Goal: Navigation & Orientation: Understand site structure

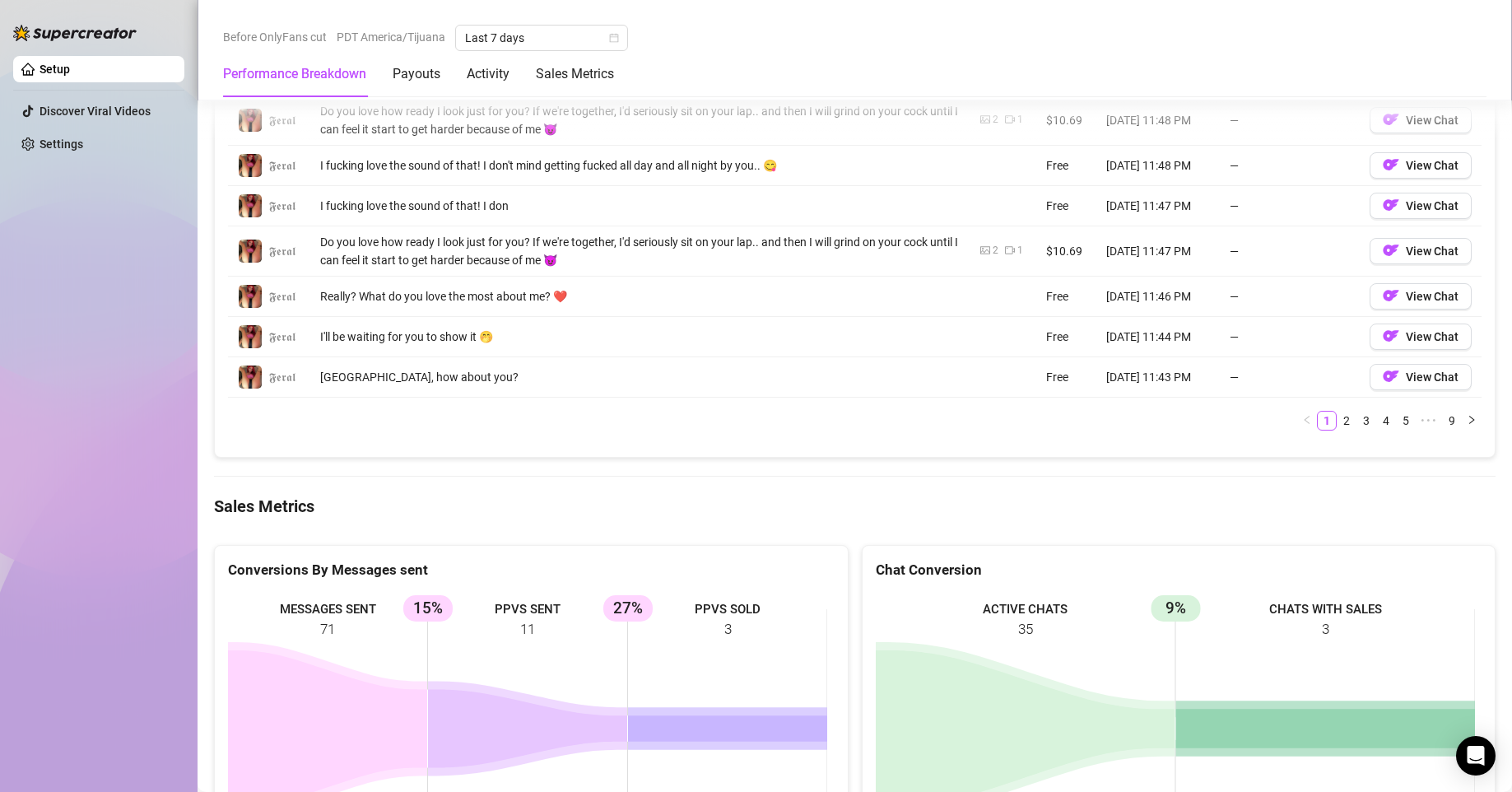
scroll to position [1056, 0]
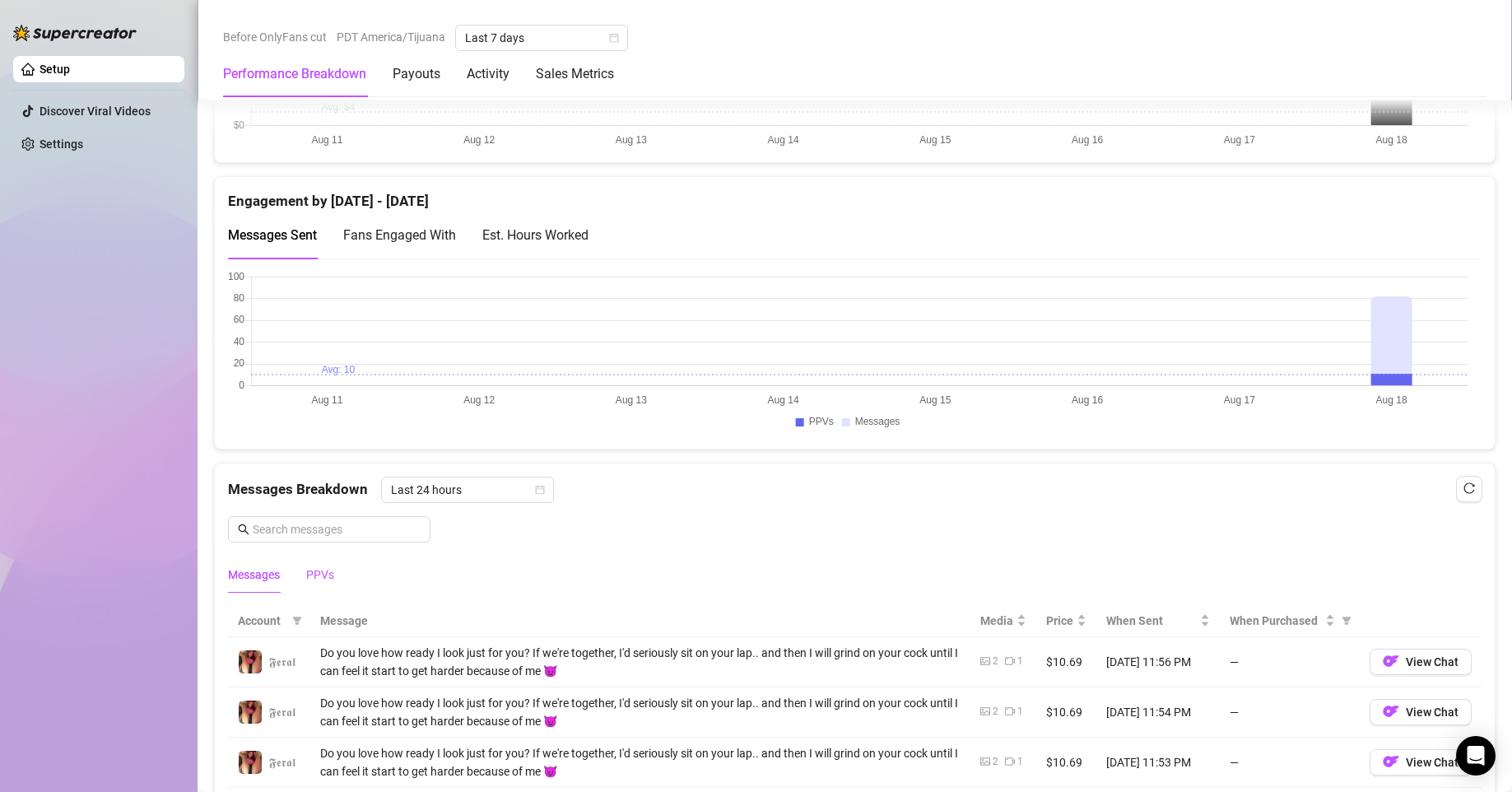
click at [320, 576] on div "PPVs" at bounding box center [320, 574] width 28 height 18
click at [238, 576] on div "Messages" at bounding box center [253, 574] width 52 height 18
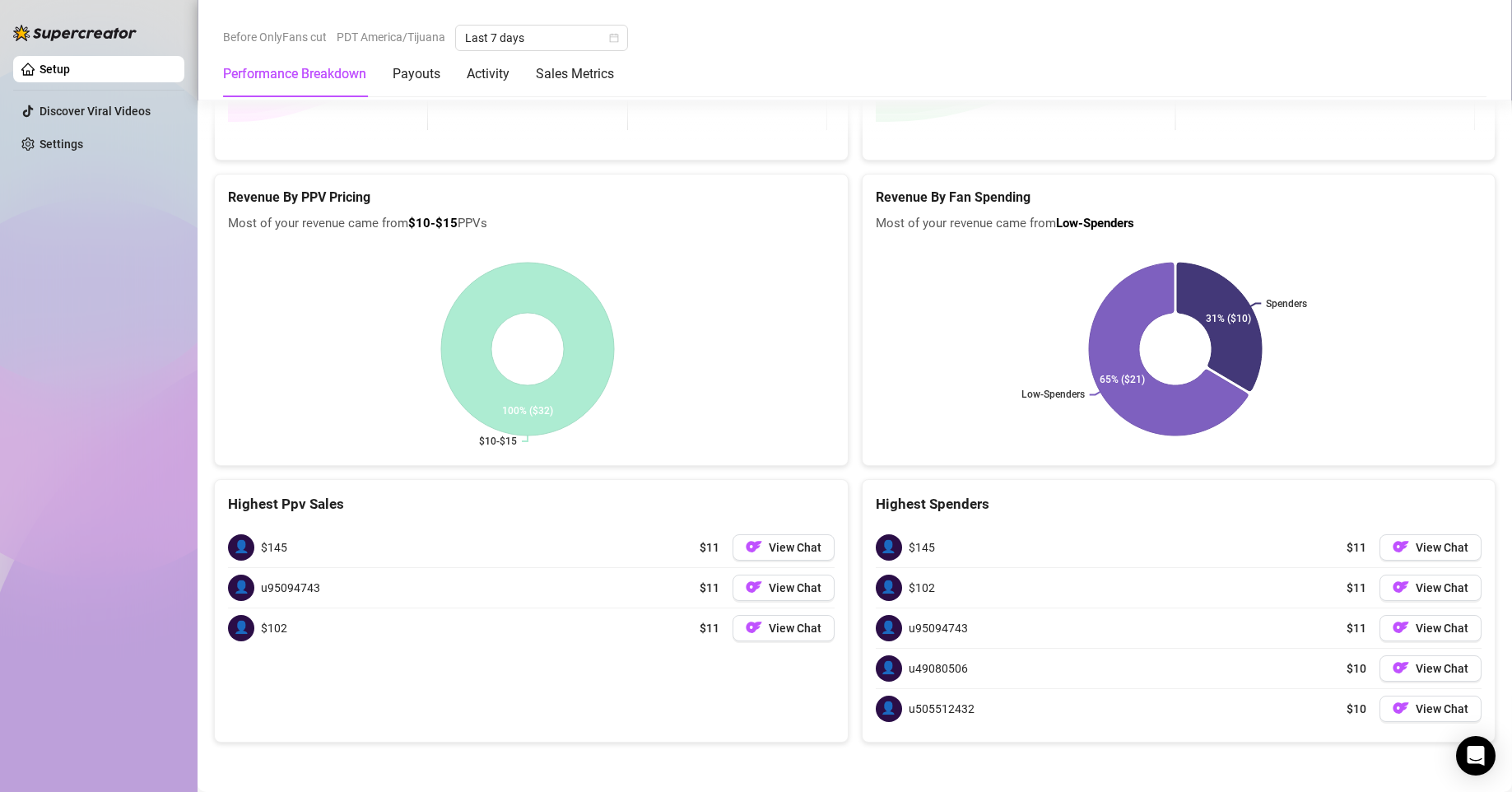
scroll to position [1748, 0]
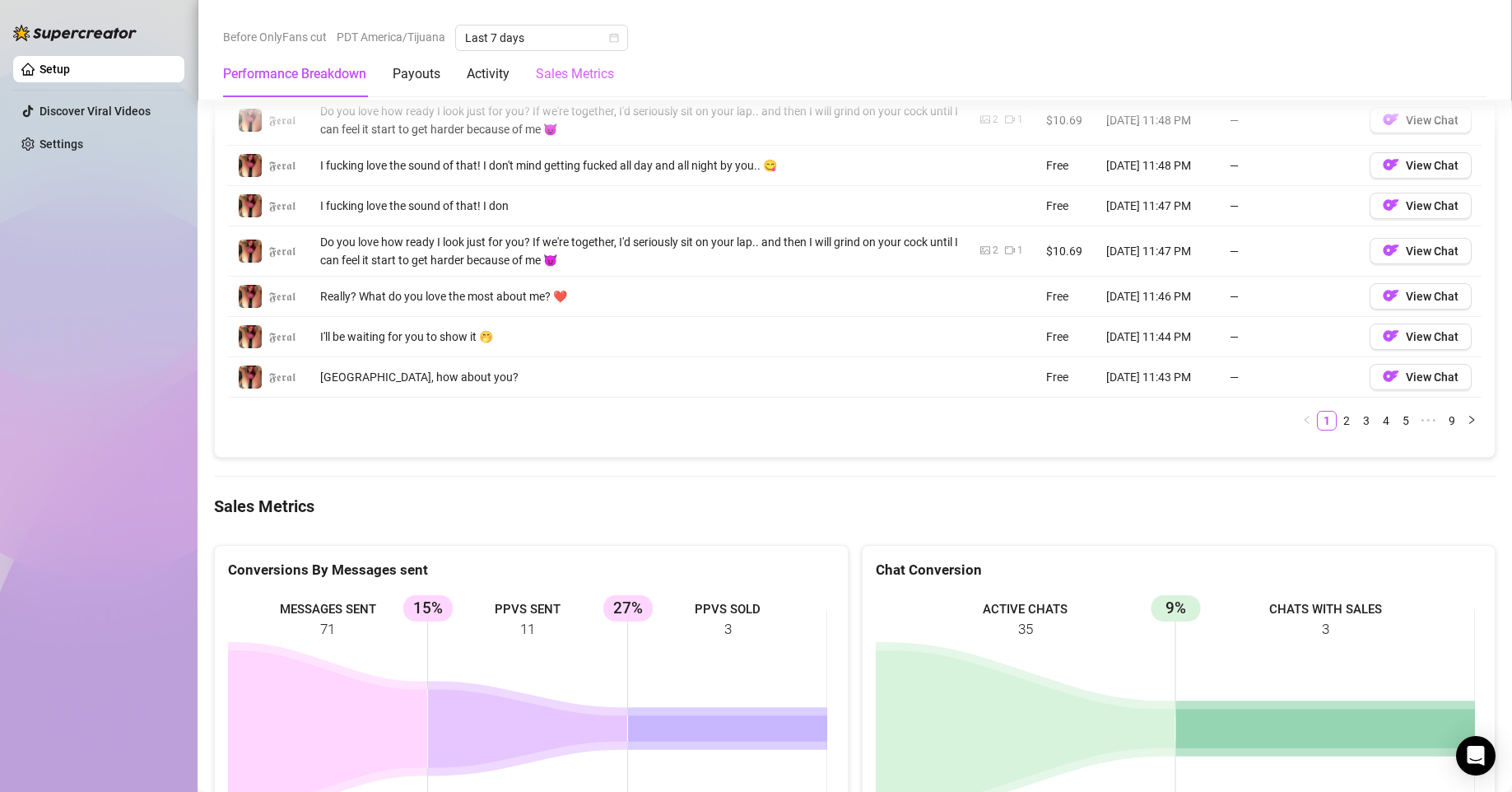
click at [569, 87] on div "Sales Metrics" at bounding box center [575, 74] width 78 height 46
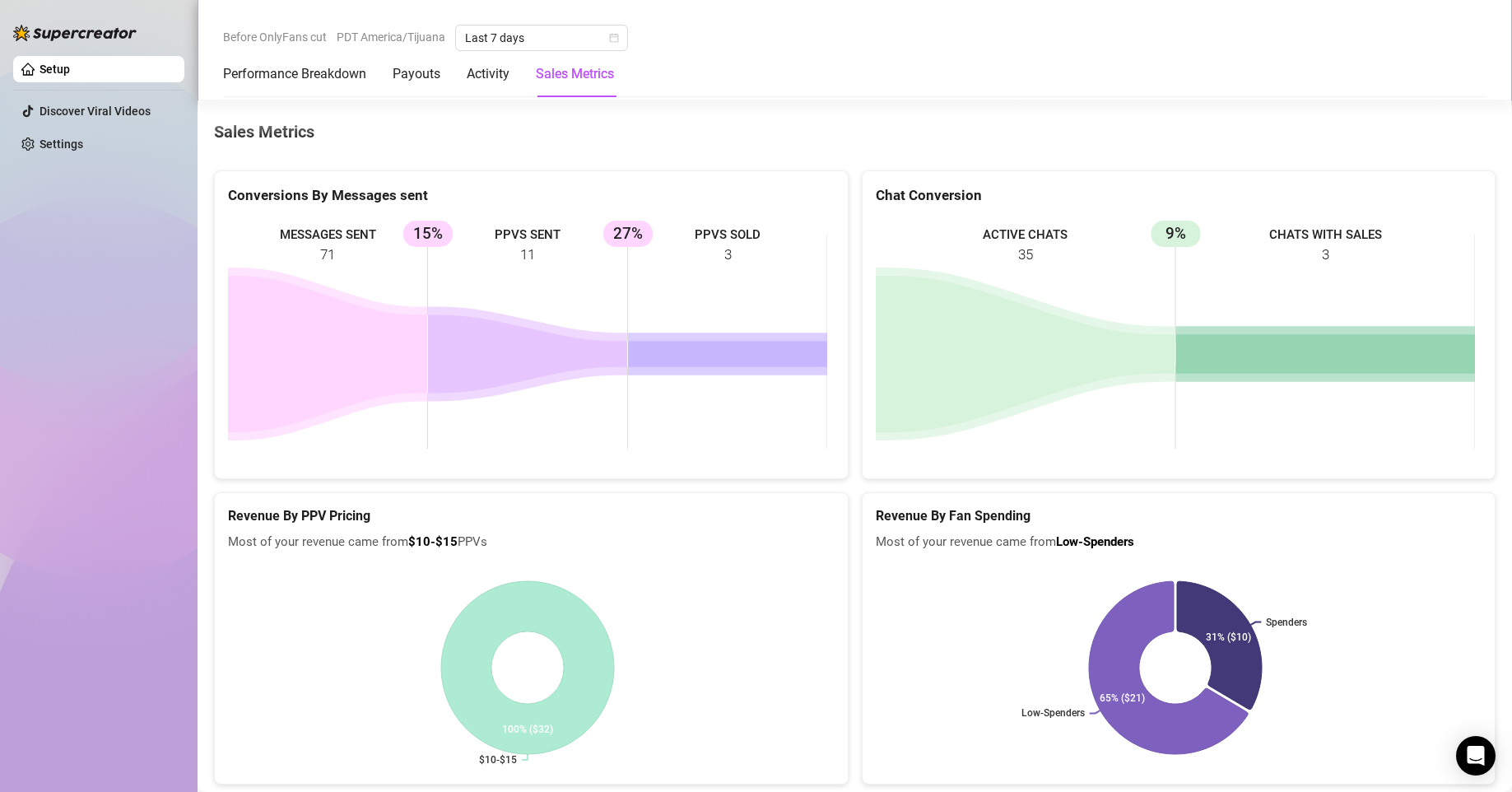
scroll to position [2135, 0]
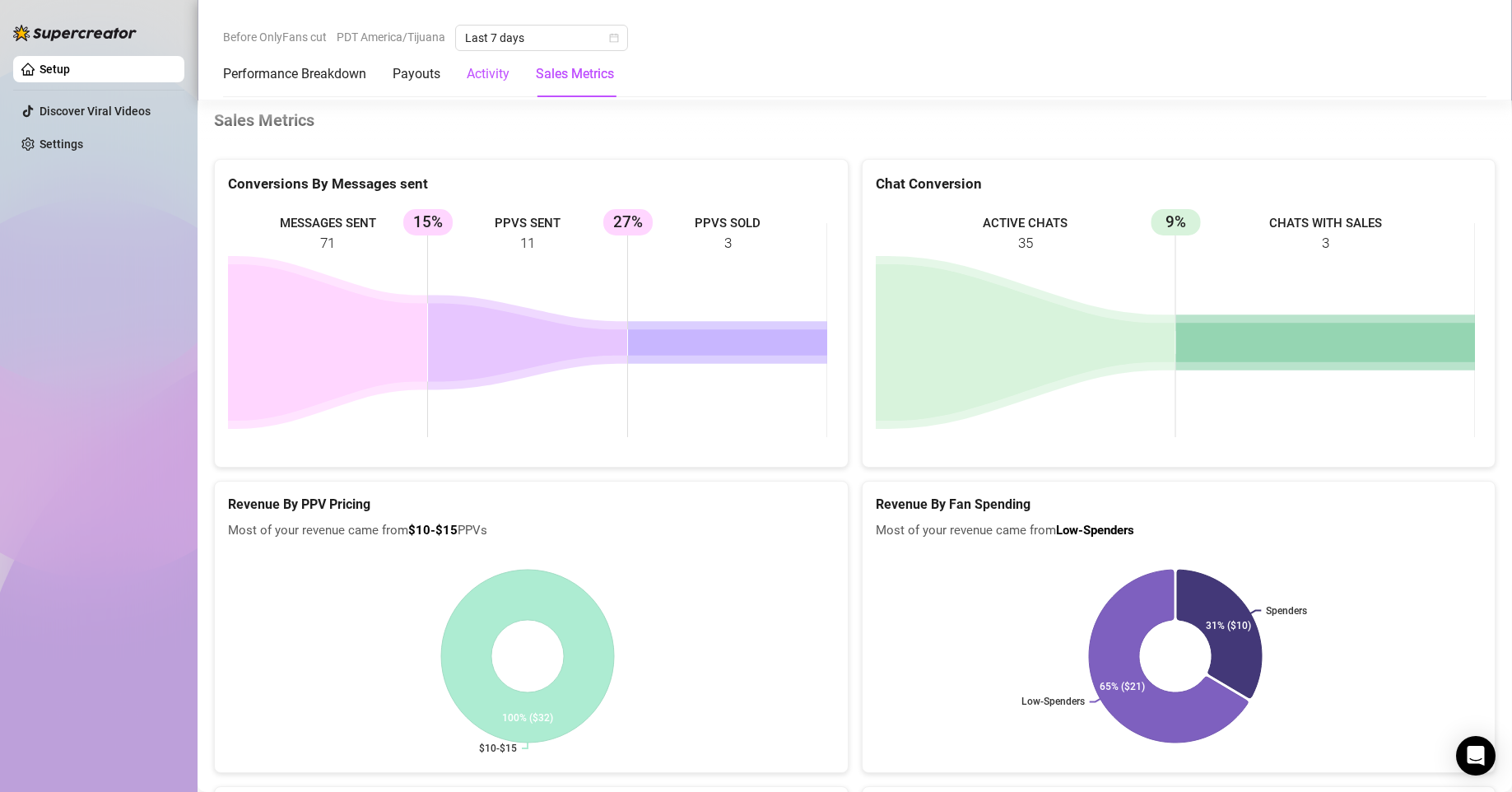
click at [483, 78] on div "Activity" at bounding box center [488, 74] width 42 height 20
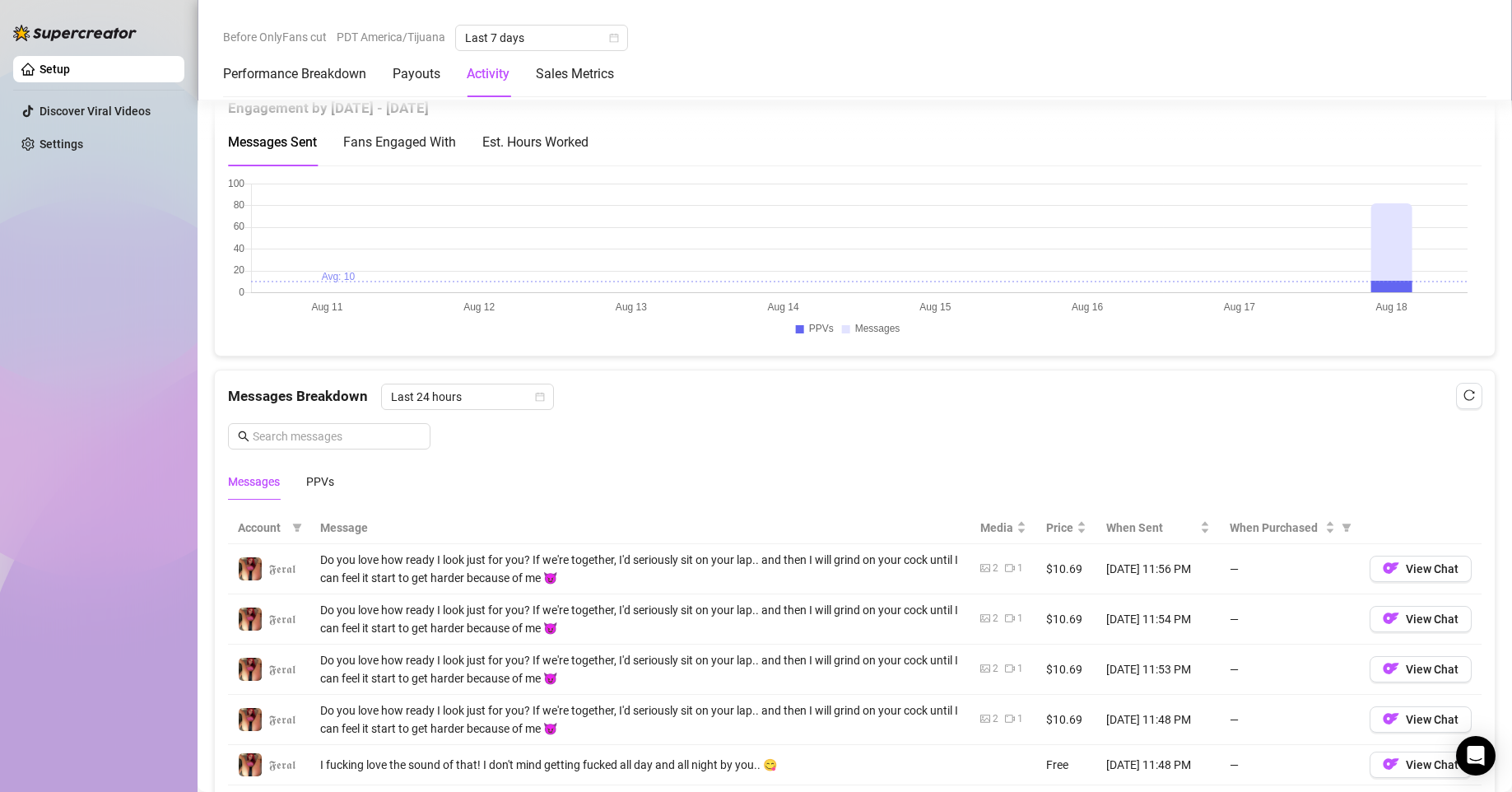
scroll to position [801, 0]
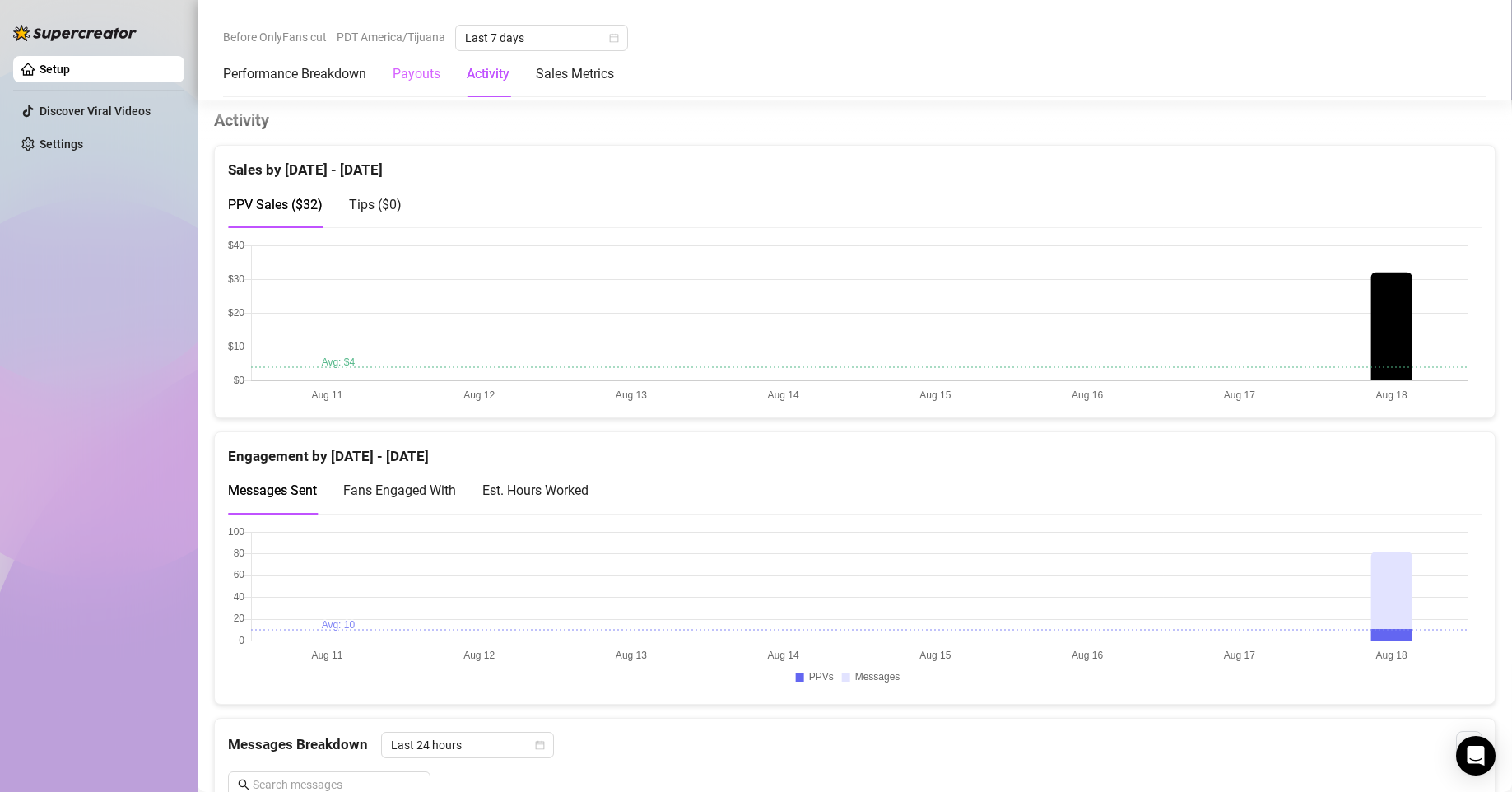
click at [415, 95] on div "Payouts" at bounding box center [416, 74] width 48 height 46
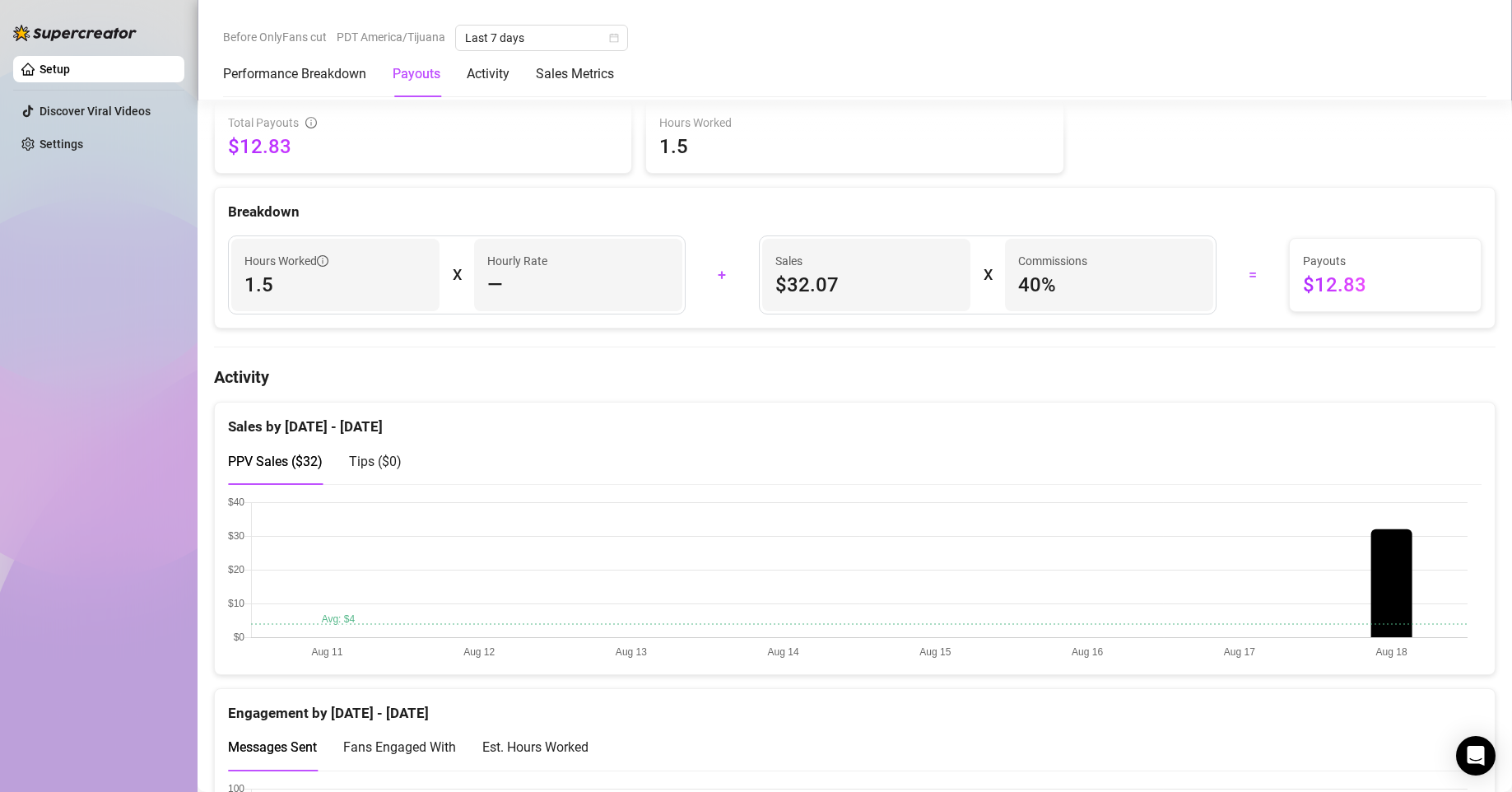
scroll to position [499, 0]
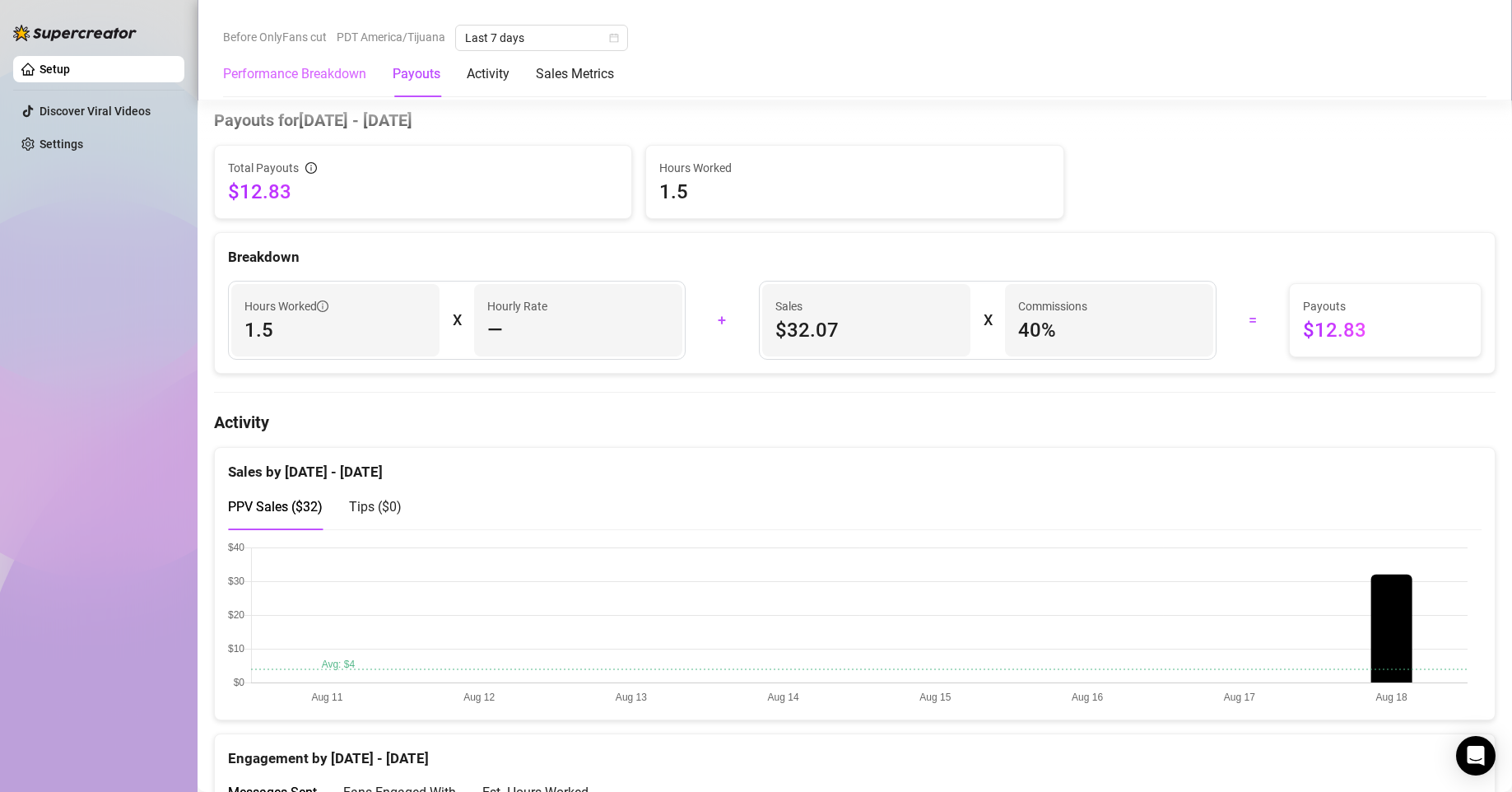
click at [301, 61] on div "Performance Breakdown" at bounding box center [295, 74] width 144 height 46
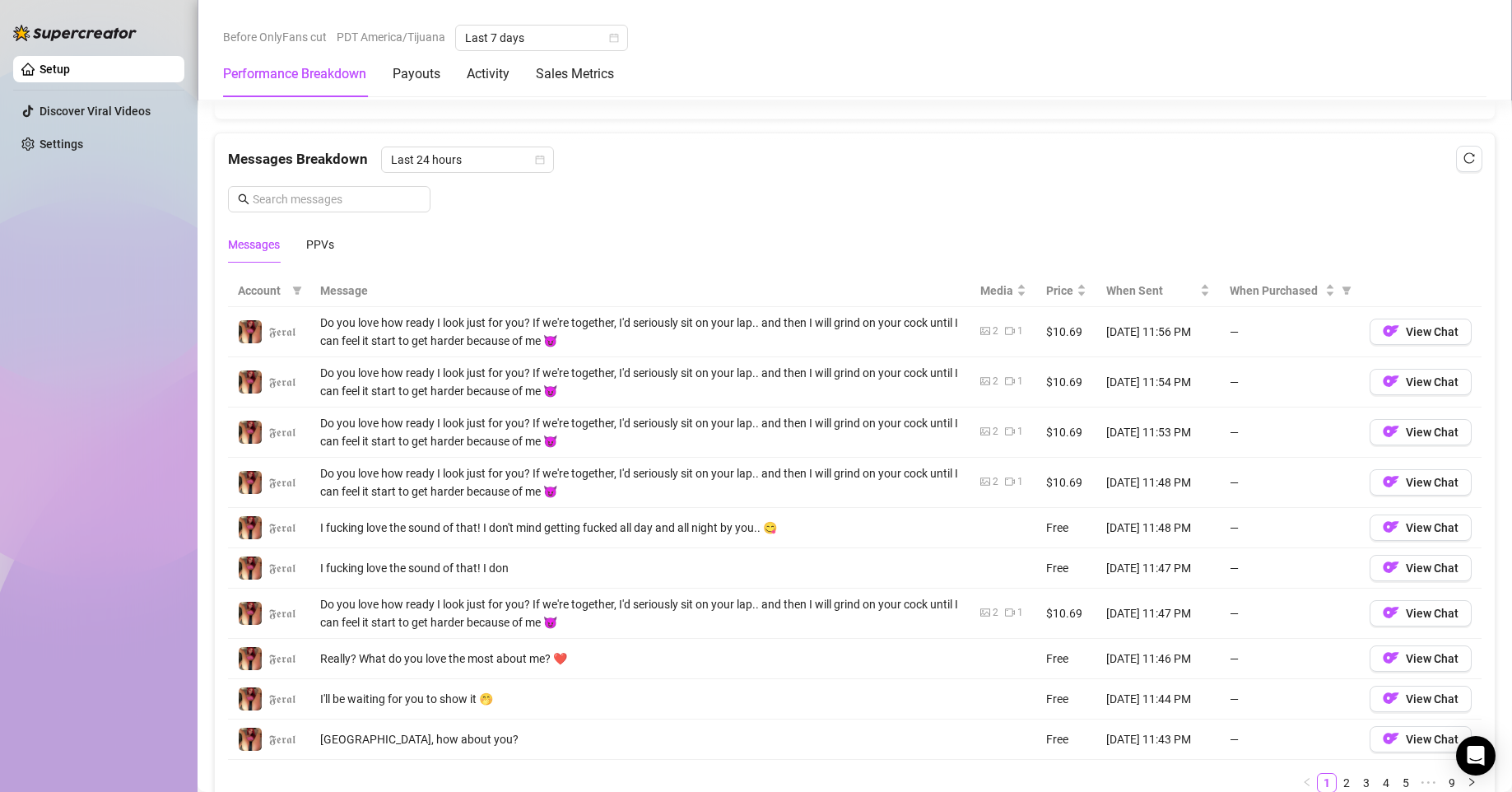
scroll to position [693, 0]
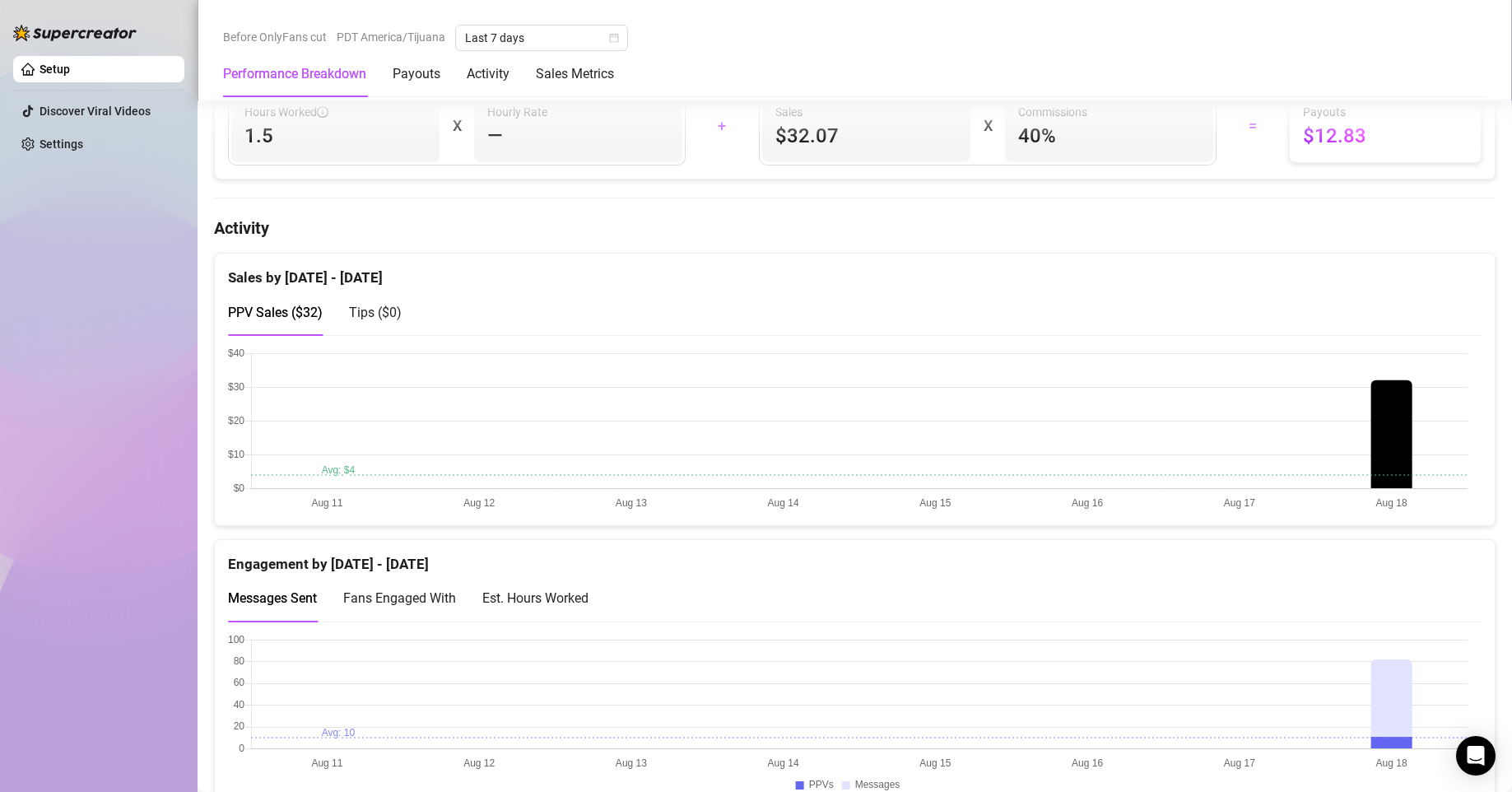
click at [428, 602] on span "Fans Engaged With" at bounding box center [399, 598] width 113 height 15
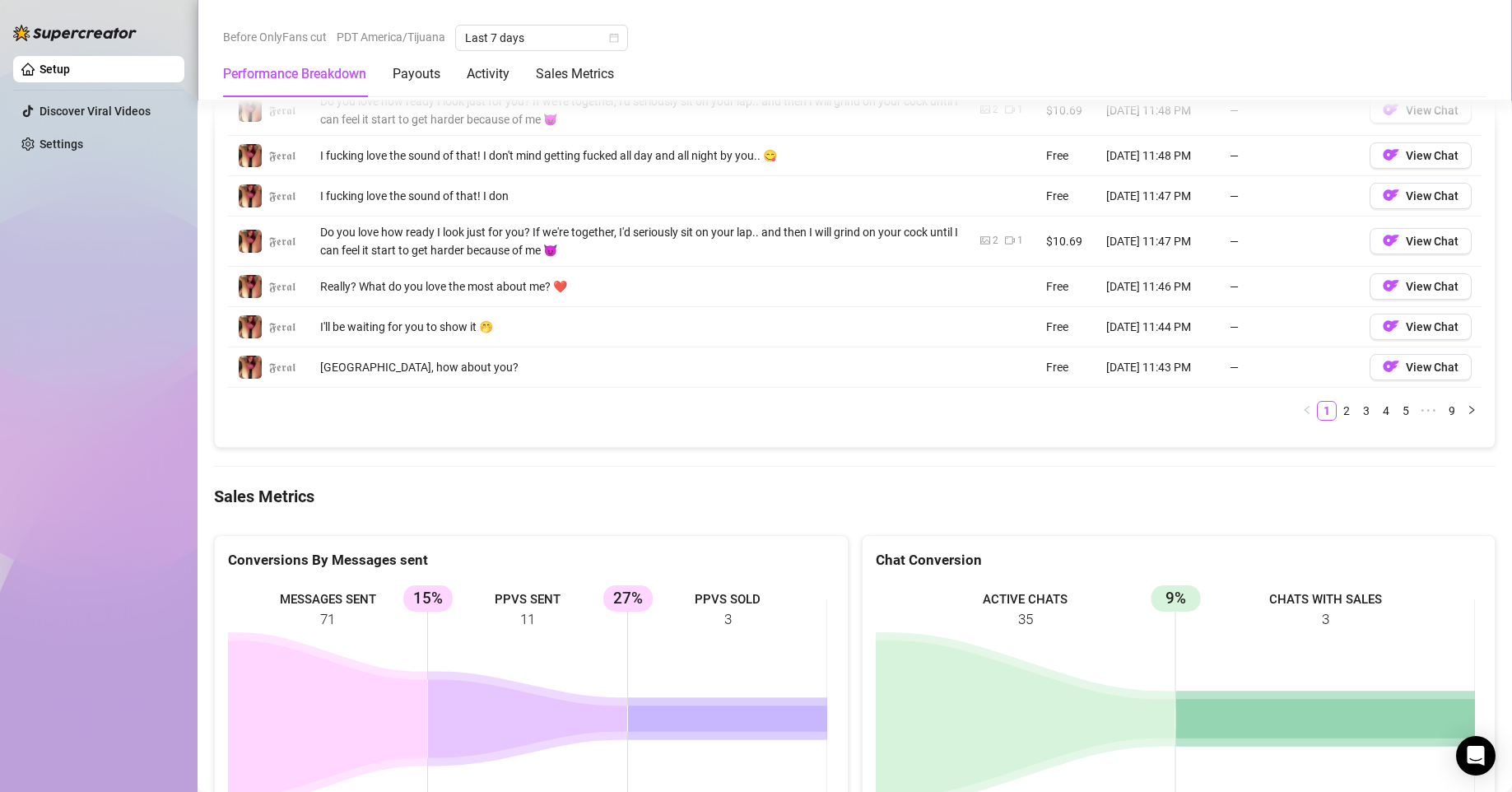
scroll to position [1773, 0]
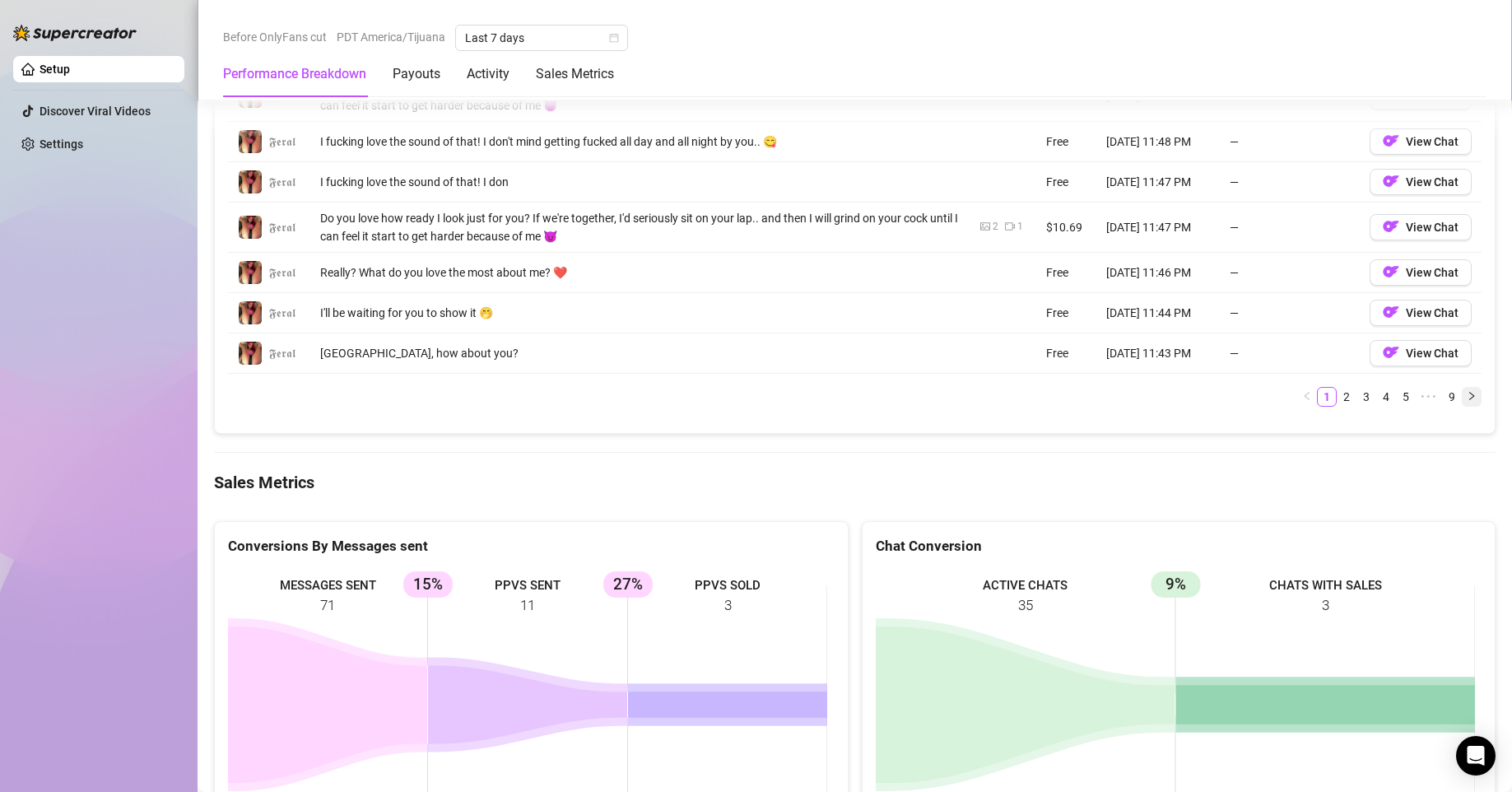
click at [1466, 392] on button "button" at bounding box center [1471, 396] width 20 height 20
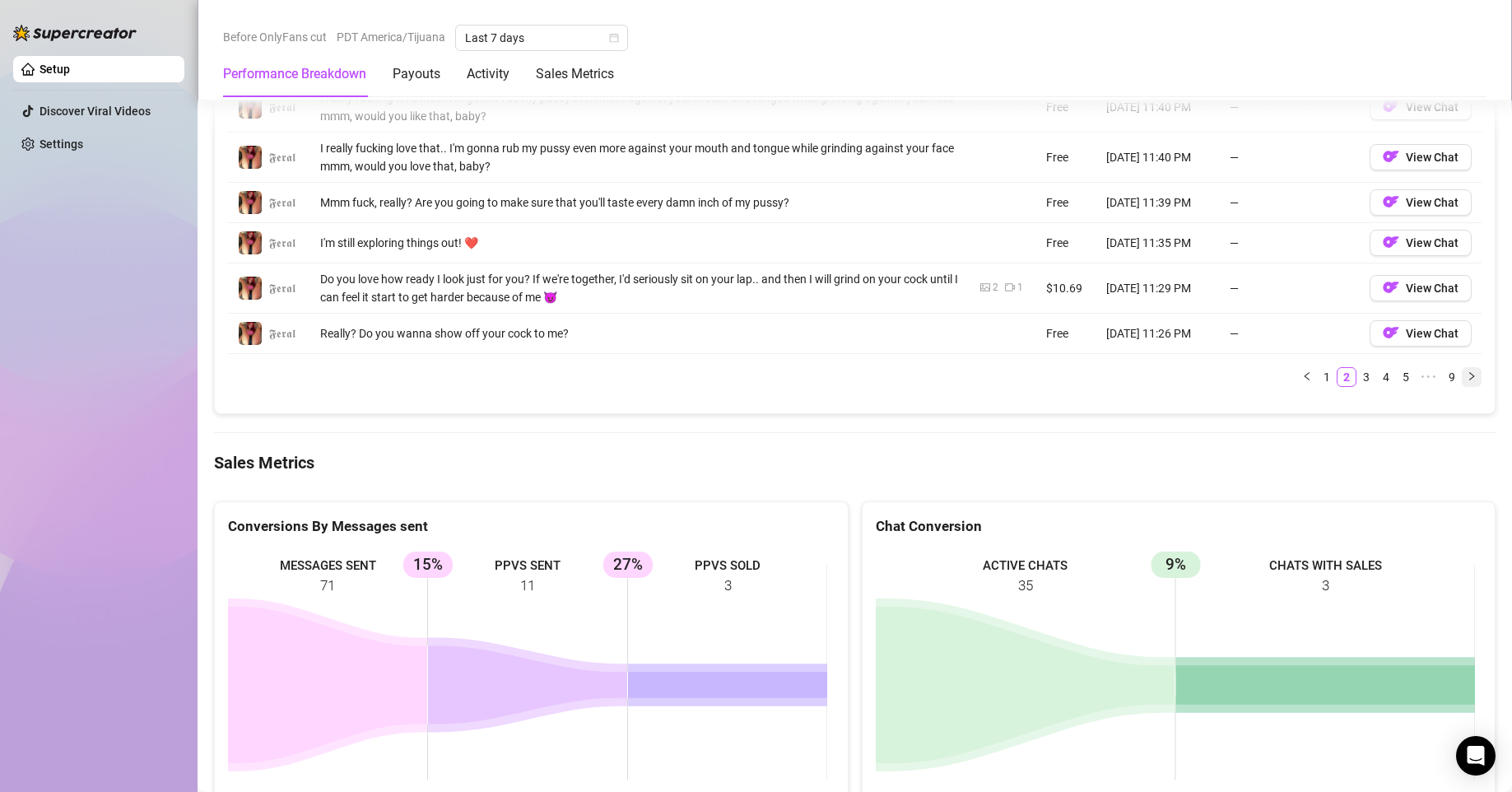
click at [1464, 385] on button "button" at bounding box center [1471, 376] width 20 height 20
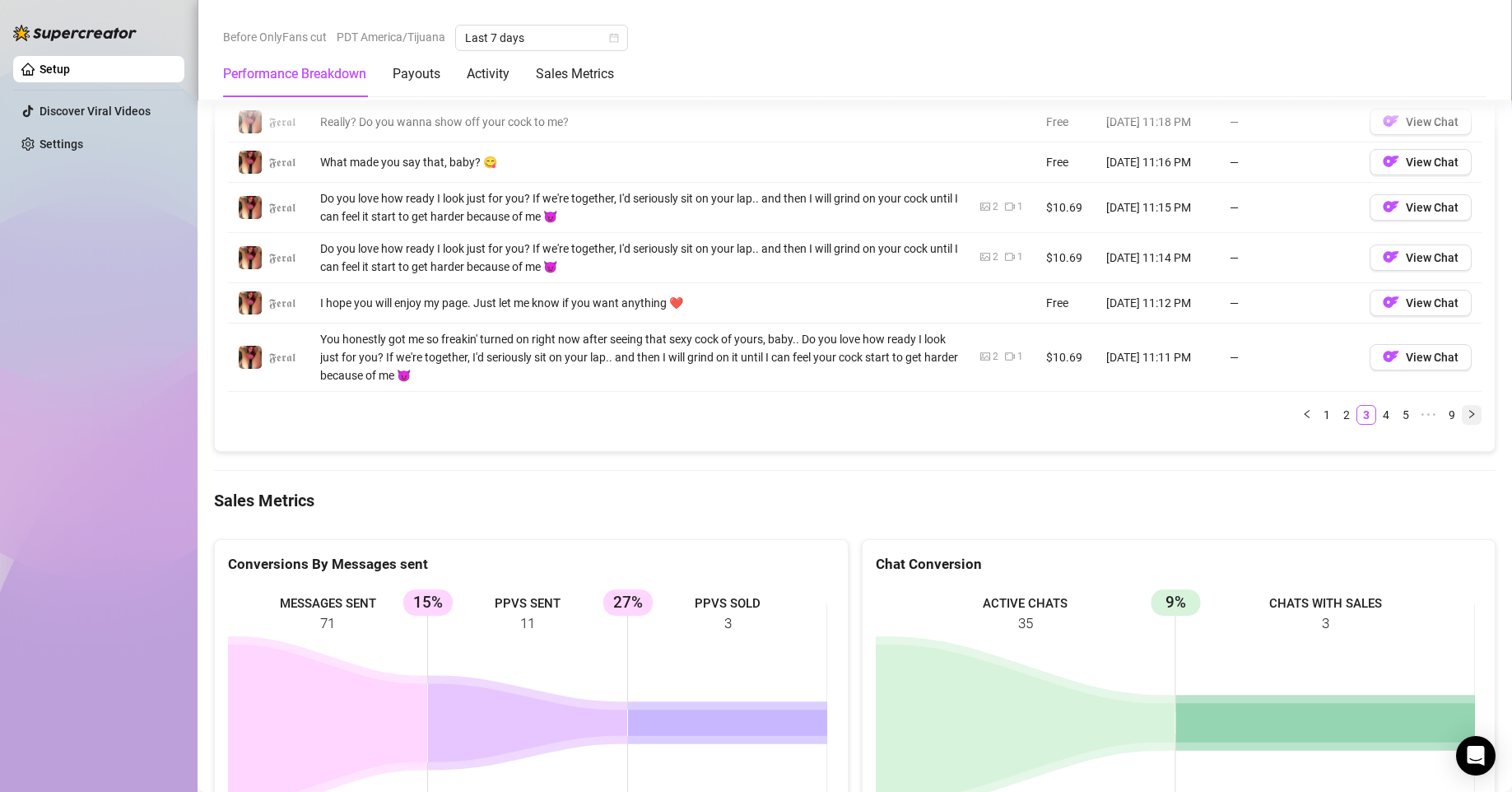
click at [1464, 385] on td "View Chat" at bounding box center [1420, 358] width 122 height 68
click at [1464, 417] on button "button" at bounding box center [1471, 415] width 20 height 20
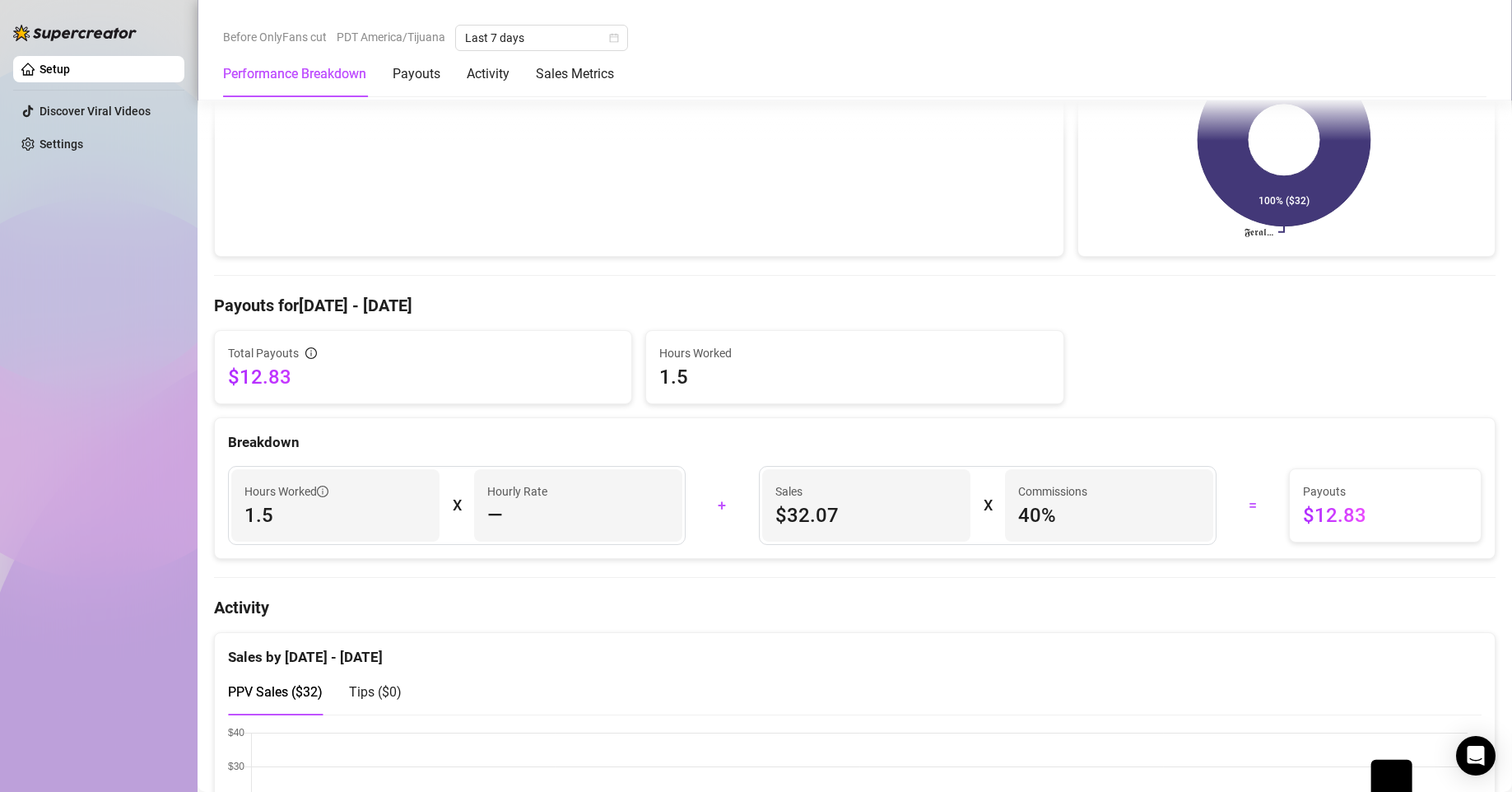
scroll to position [0, 0]
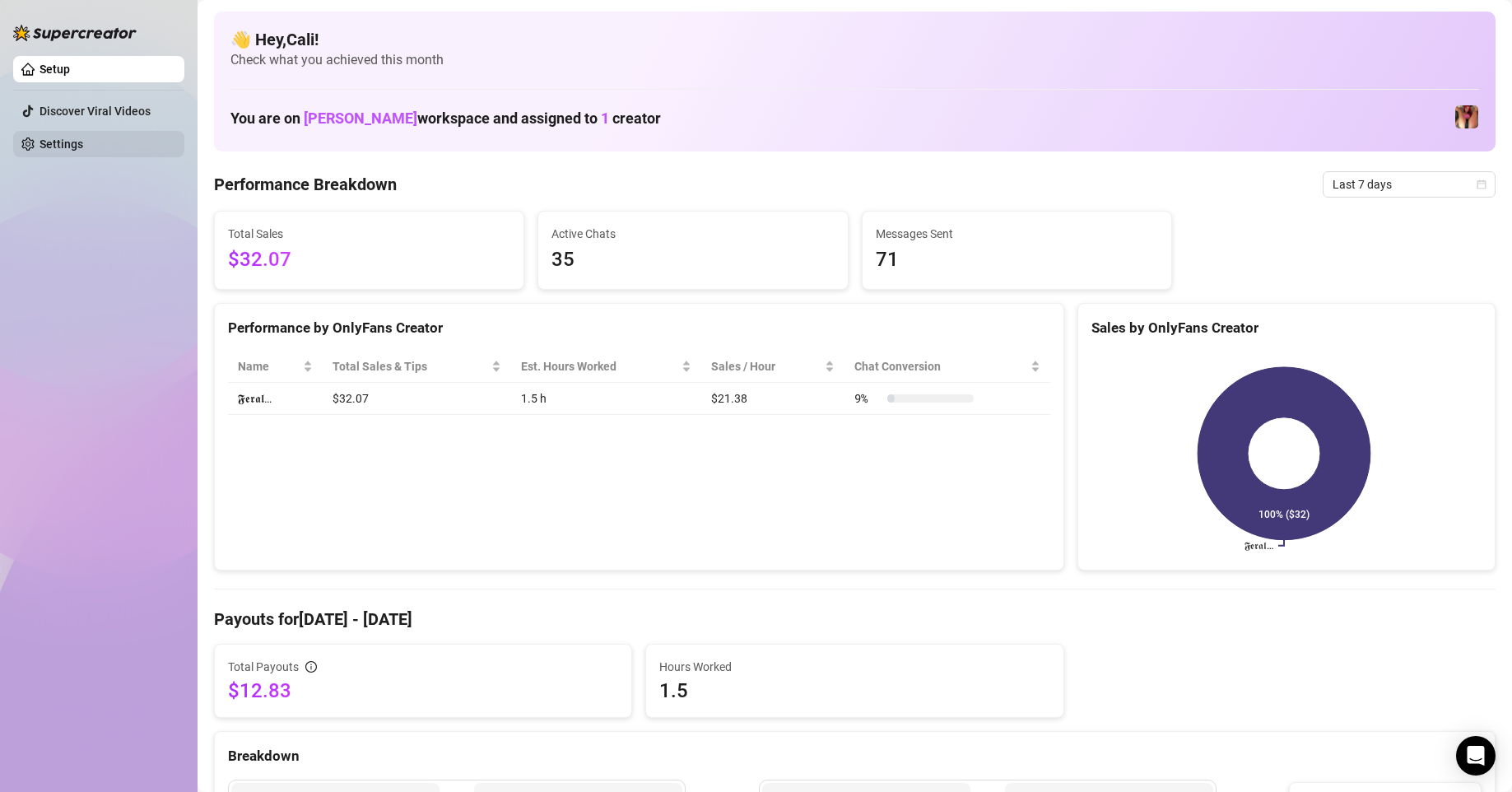
click at [83, 140] on link "Settings" at bounding box center [60, 144] width 43 height 13
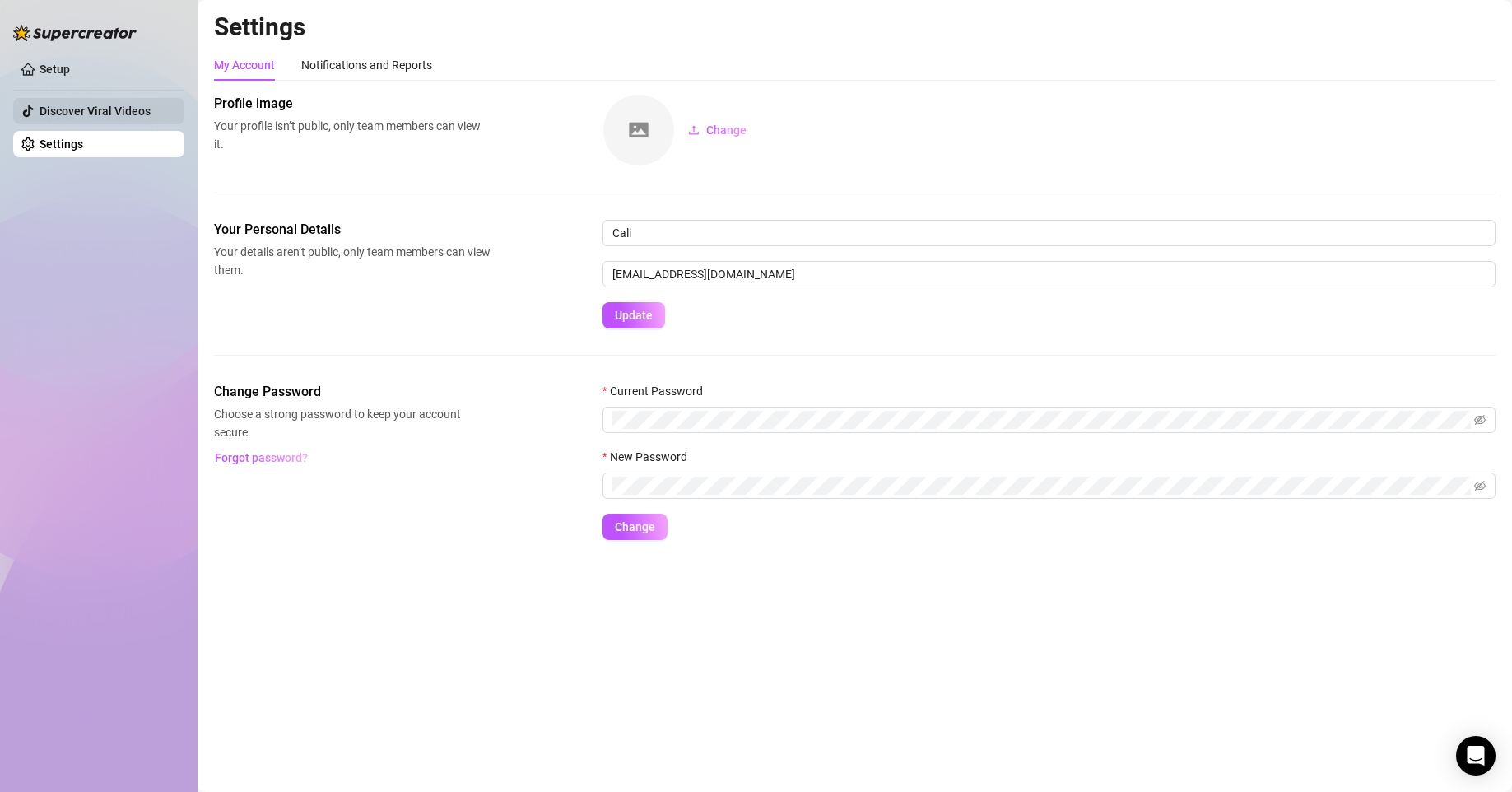
click at [105, 110] on link "Discover Viral Videos" at bounding box center [94, 110] width 111 height 13
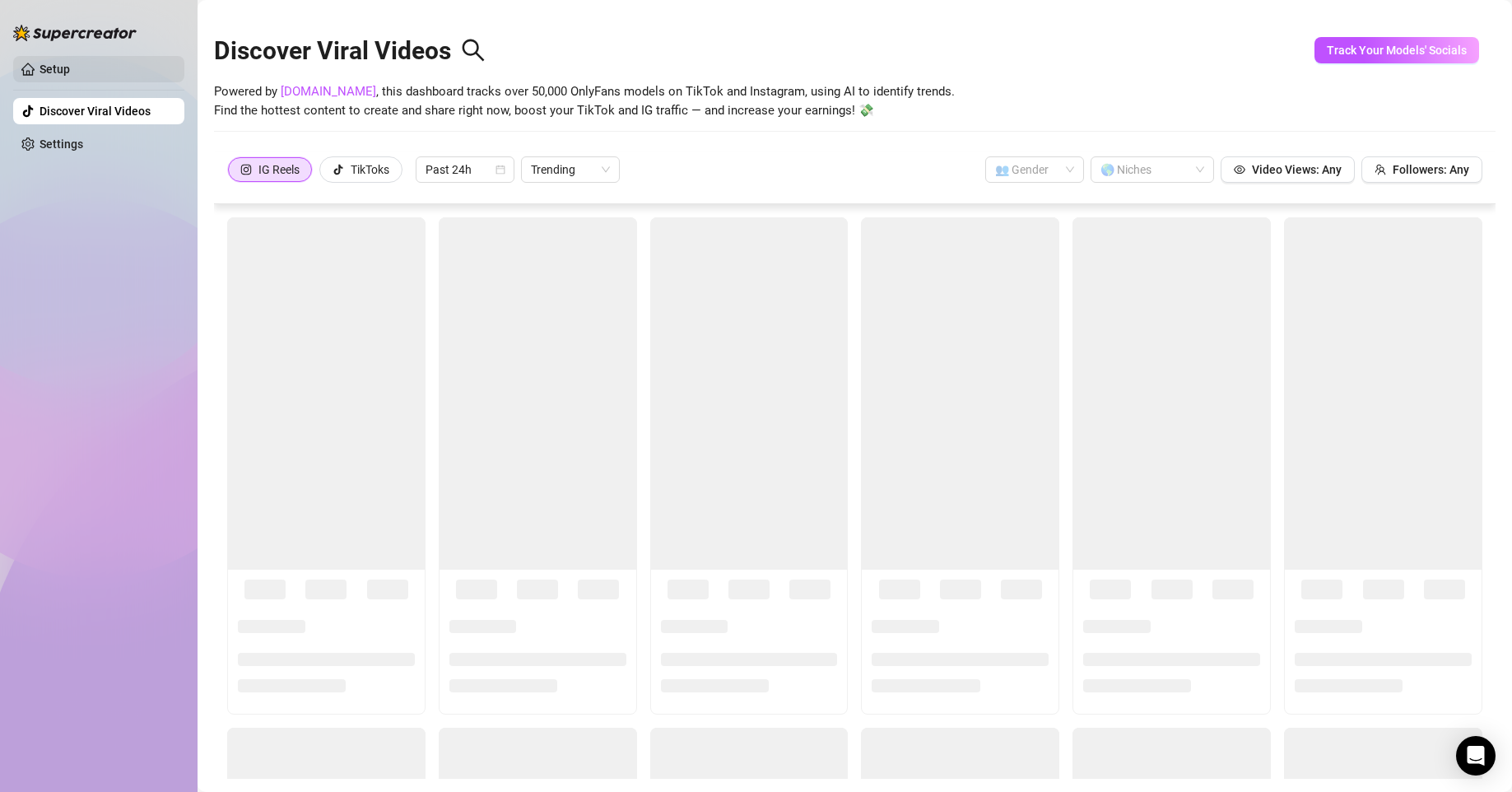
click at [51, 63] on link "Setup" at bounding box center [54, 69] width 31 height 13
